Goal: Check status

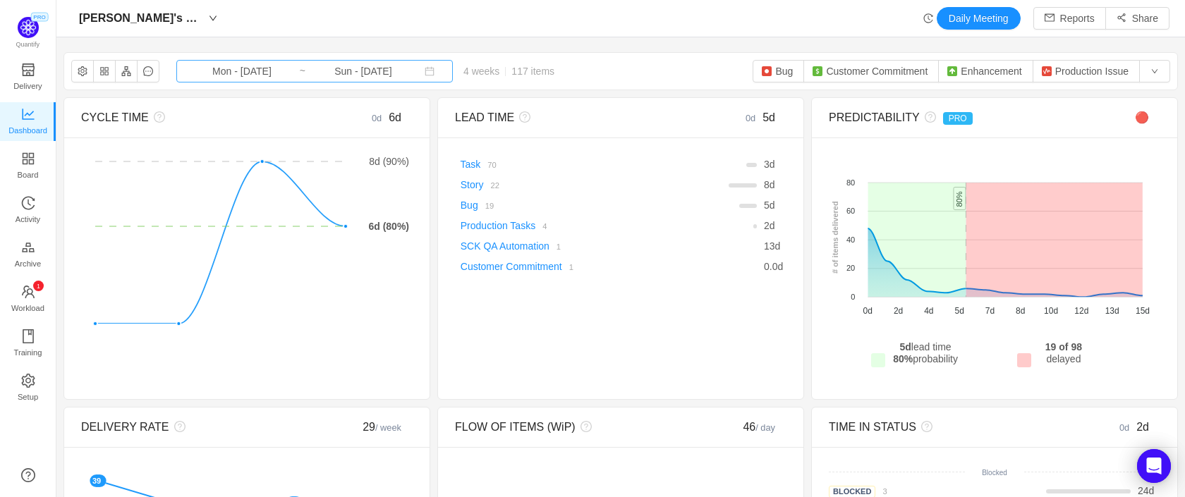
click at [256, 71] on input "Mon - [DATE]" at bounding box center [242, 71] width 114 height 16
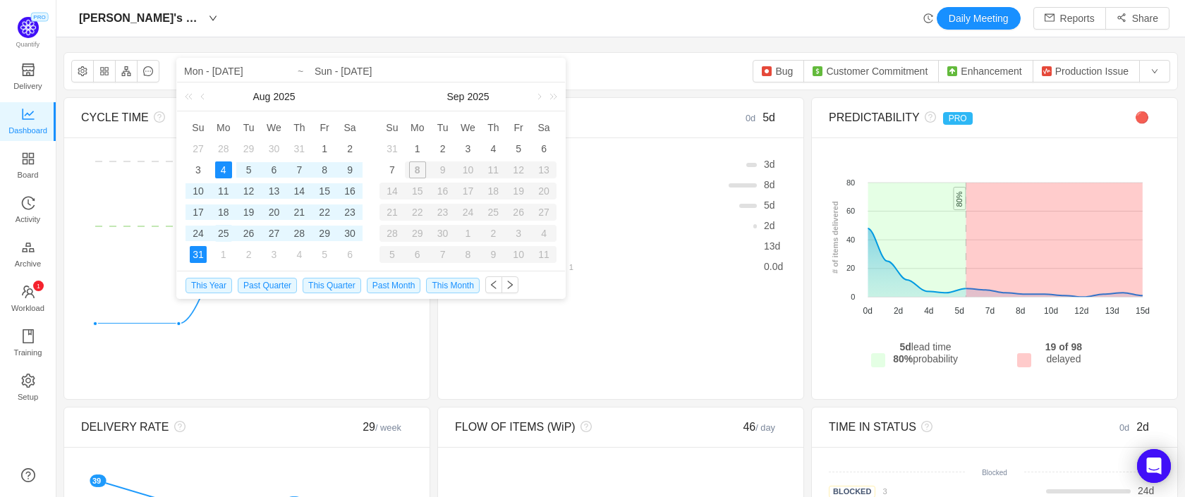
click at [226, 234] on div "25" at bounding box center [223, 233] width 17 height 17
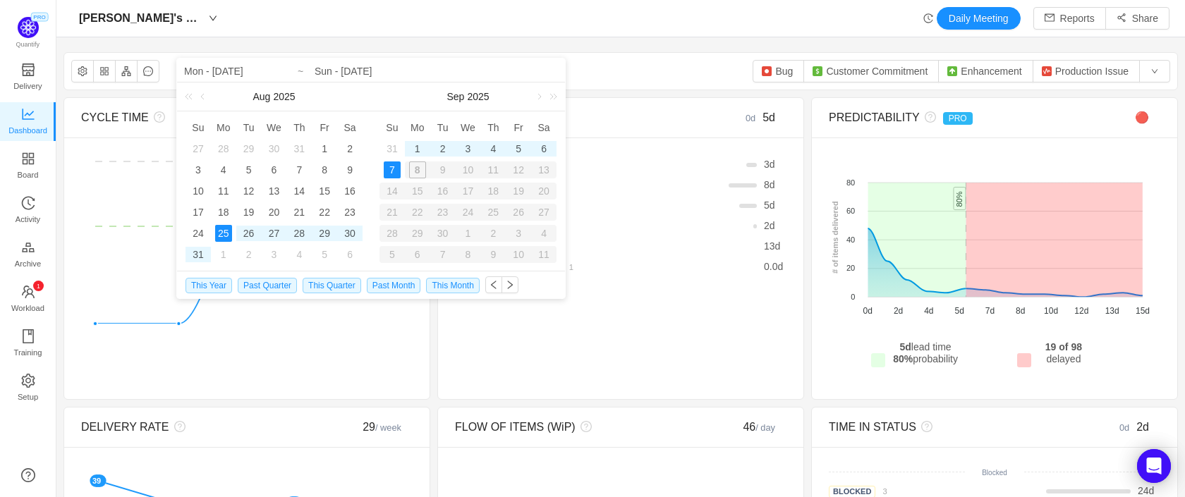
click at [391, 167] on div "7" at bounding box center [392, 169] width 17 height 17
type input "Mon - [DATE]"
type input "Sun - [DATE]"
